Goal: Check status

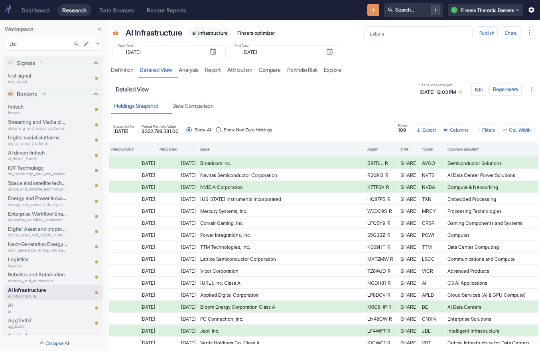
click at [244, 106] on div "Holdings Snapshot Date Comparison" at bounding box center [324, 105] width 426 height 16
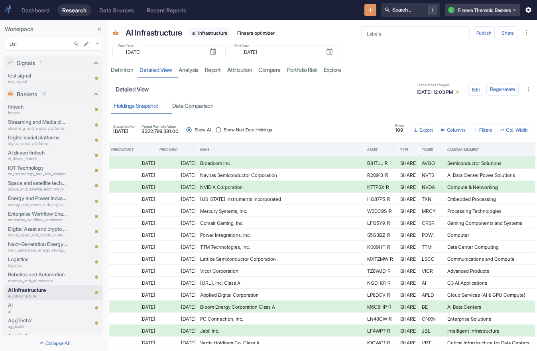
click at [472, 9] on button "F Finsera Thematic Baskets" at bounding box center [482, 10] width 75 height 13
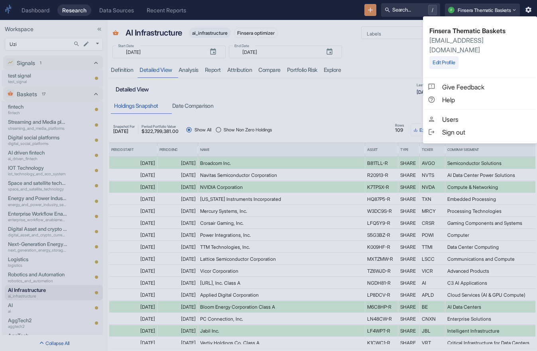
click at [468, 41] on p "[EMAIL_ADDRESS][DOMAIN_NAME]" at bounding box center [480, 45] width 101 height 19
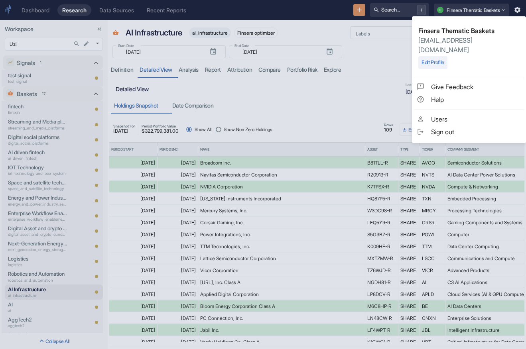
click at [355, 75] on div at bounding box center [263, 174] width 526 height 349
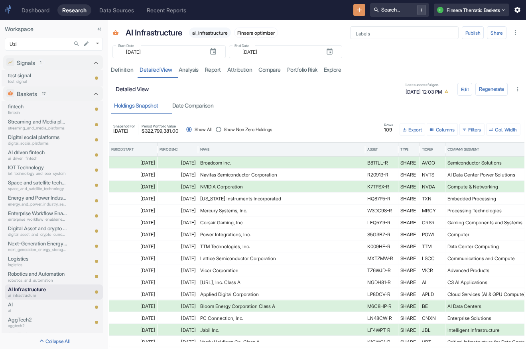
click at [355, 101] on div "Holdings Snapshot Date Comparison" at bounding box center [317, 105] width 412 height 16
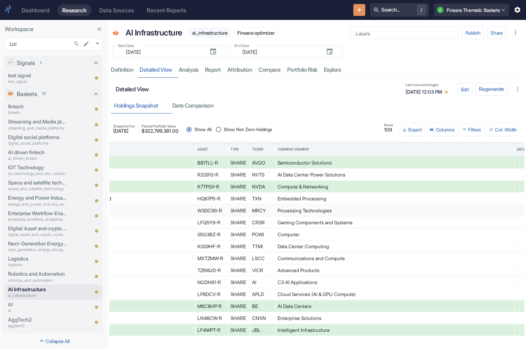
scroll to position [0, 293]
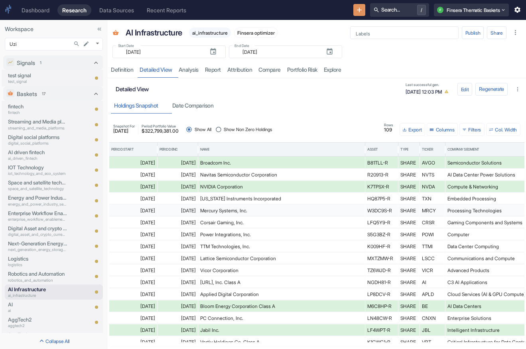
click at [341, 113] on div "Holdings Snapshot Date Comparison" at bounding box center [317, 105] width 412 height 16
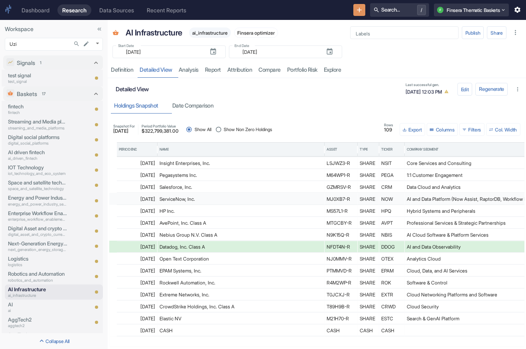
scroll to position [1129, 106]
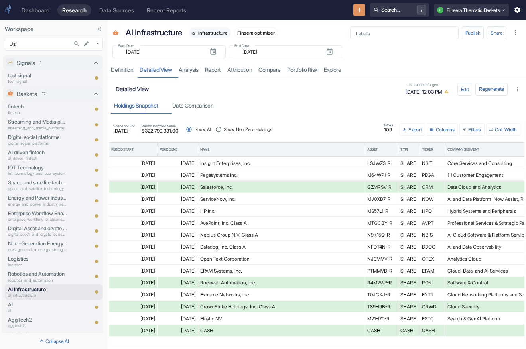
click at [350, 93] on div "Detailed View Last successful gen. [DATE] 12:03 PM" at bounding box center [286, 89] width 340 height 16
click at [379, 54] on div "Start Date ​ [DATE] Start Date End Date ​ [DATE] End Date" at bounding box center [317, 50] width 418 height 18
